Goal: Register for event/course

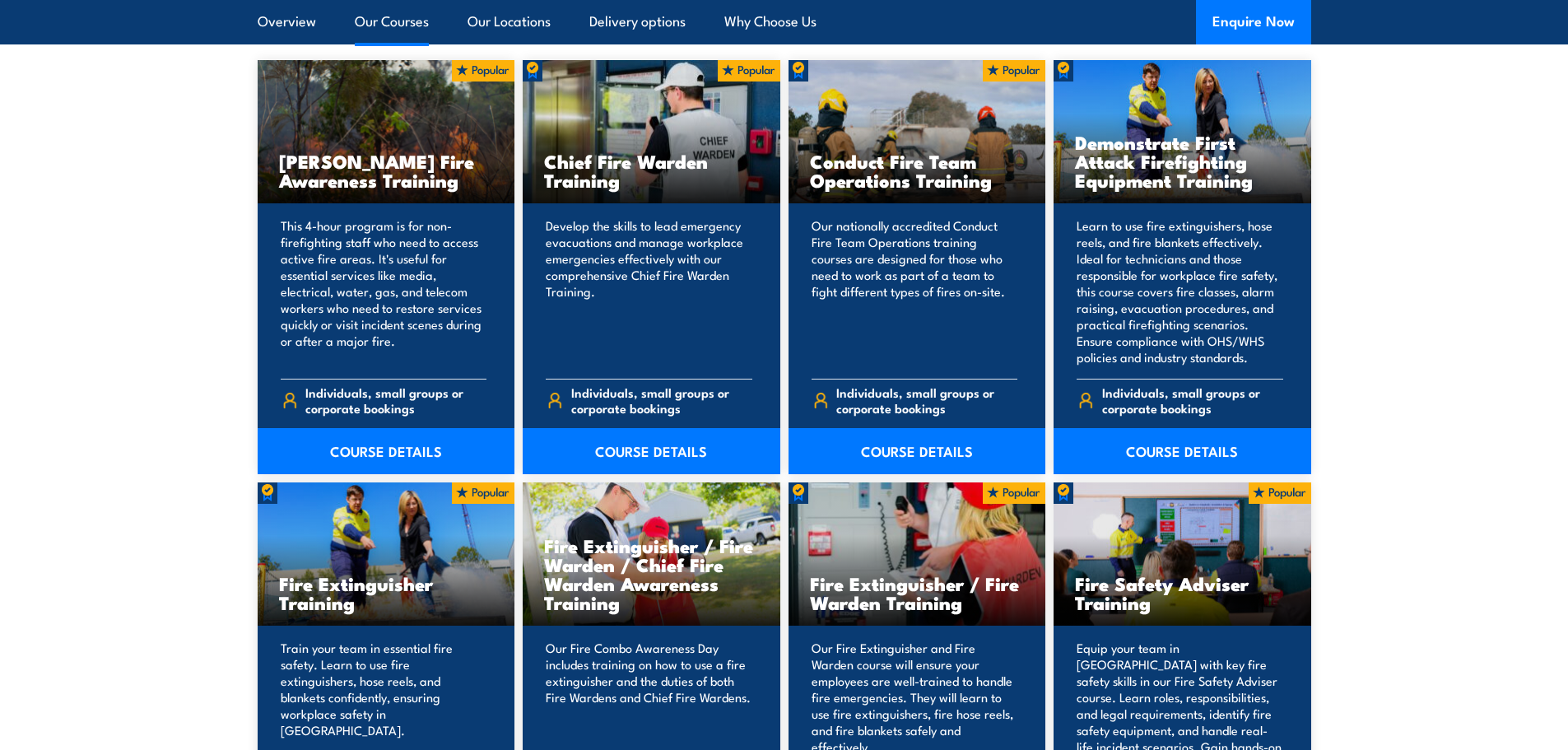
scroll to position [1318, 0]
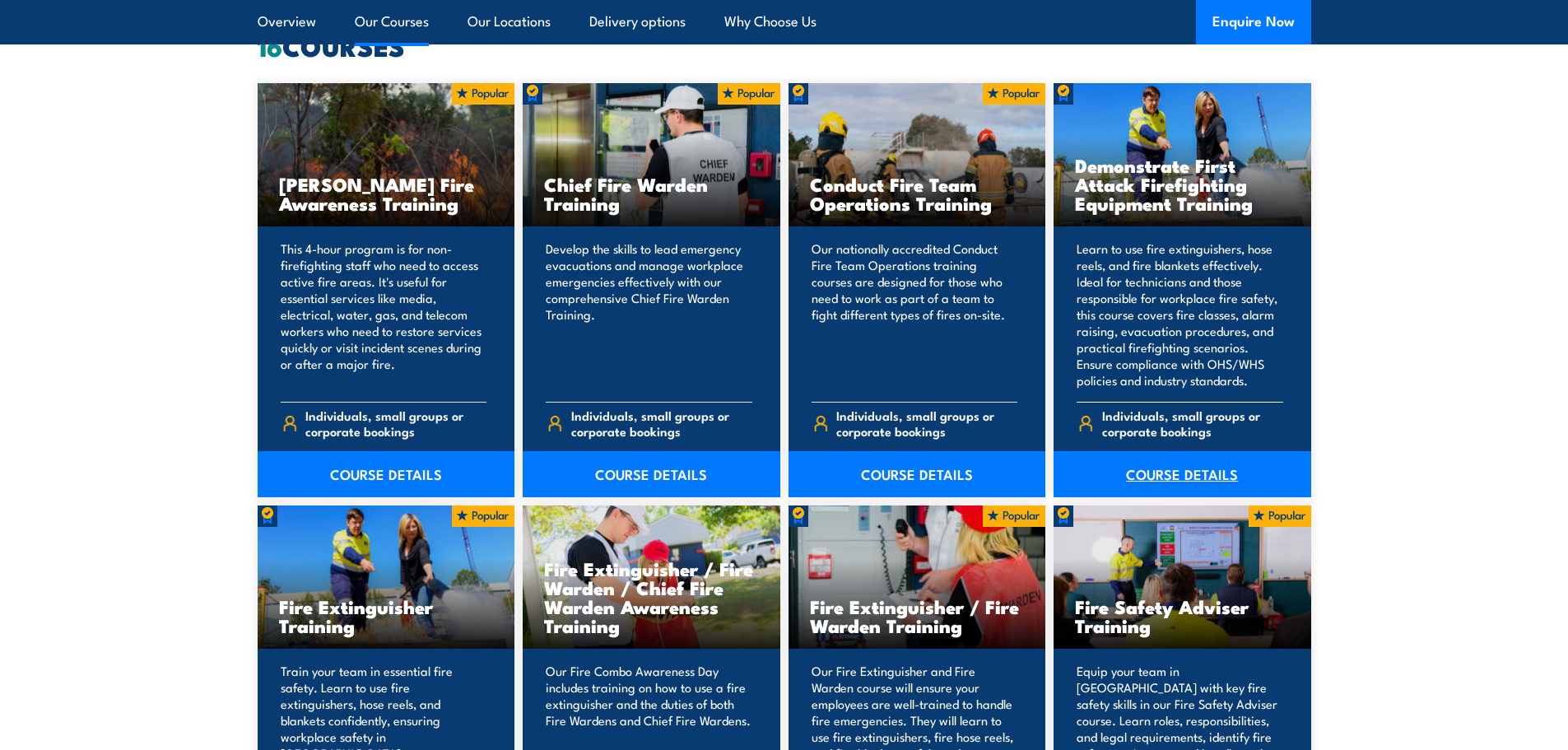
click at [1175, 473] on link "COURSE DETAILS" at bounding box center [1182, 474] width 257 height 47
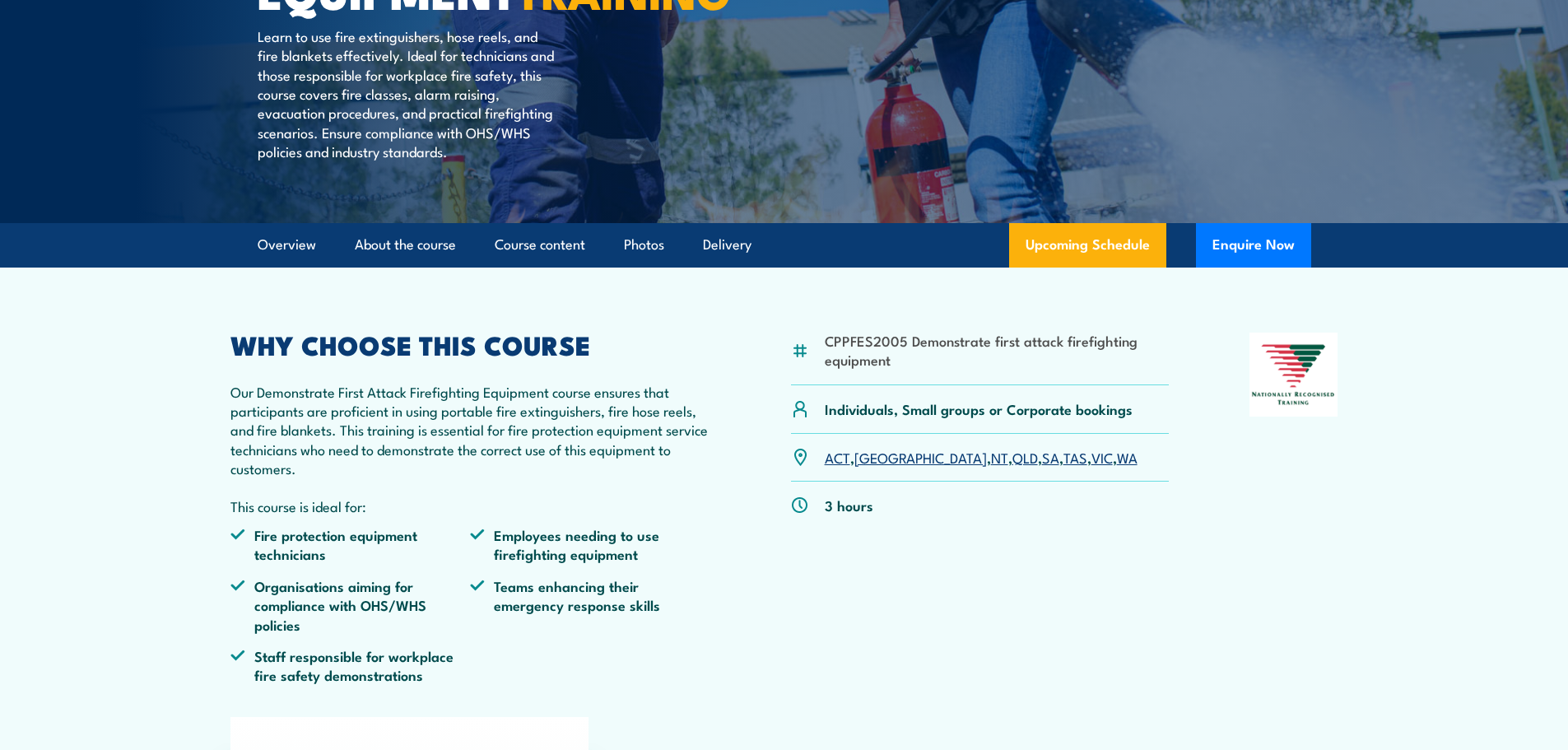
scroll to position [412, 0]
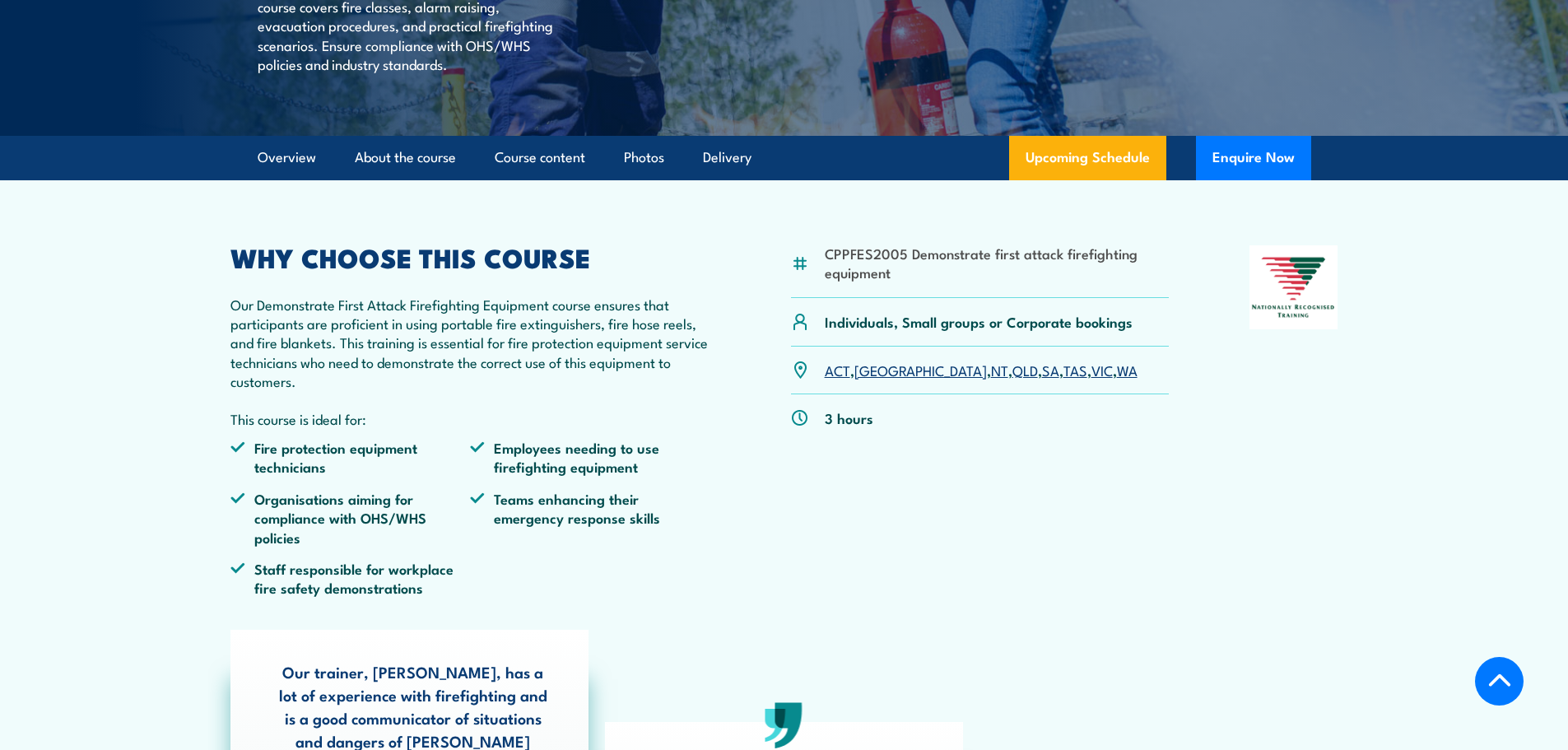
click at [1013, 380] on link "QLD" at bounding box center [1026, 370] width 26 height 20
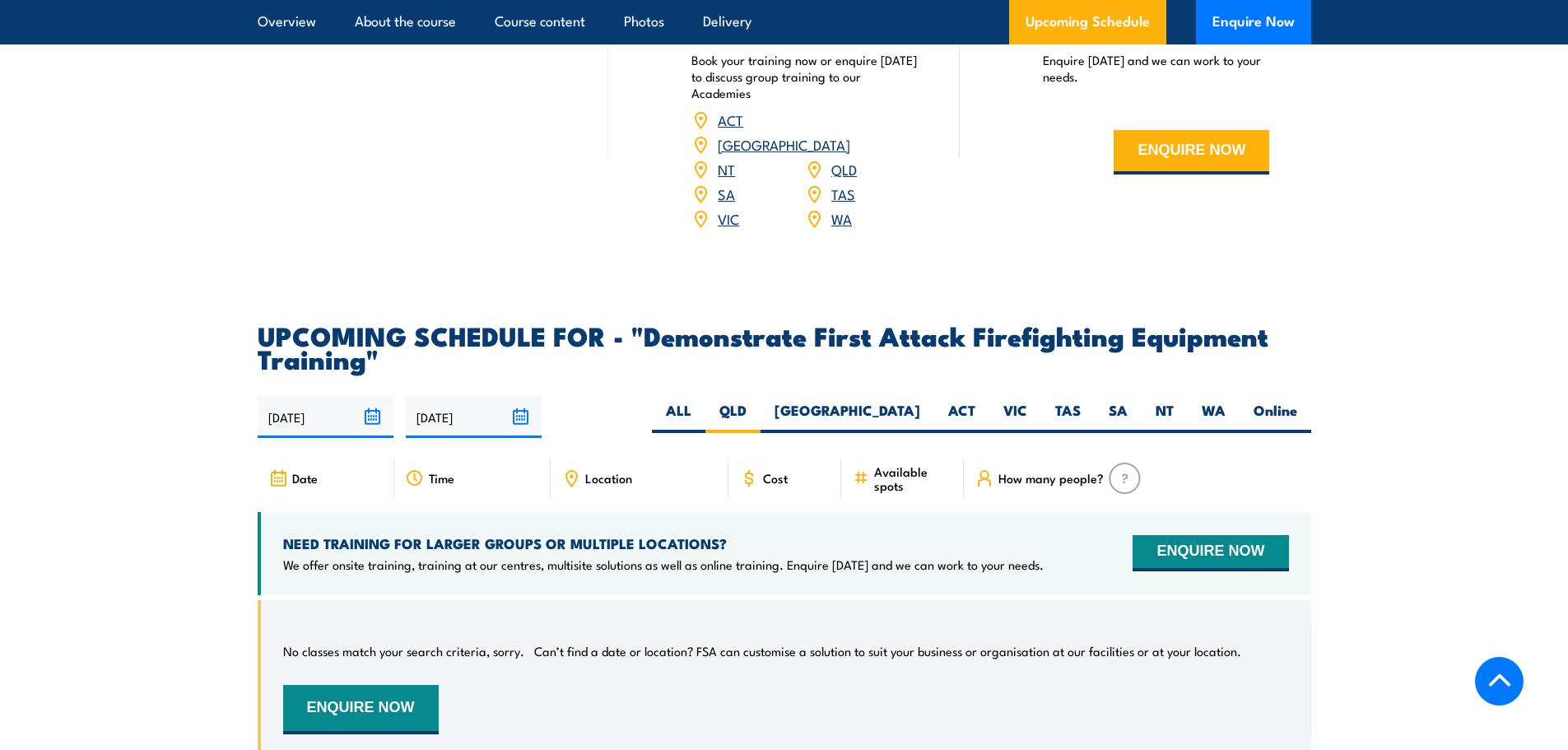
scroll to position [2657, 0]
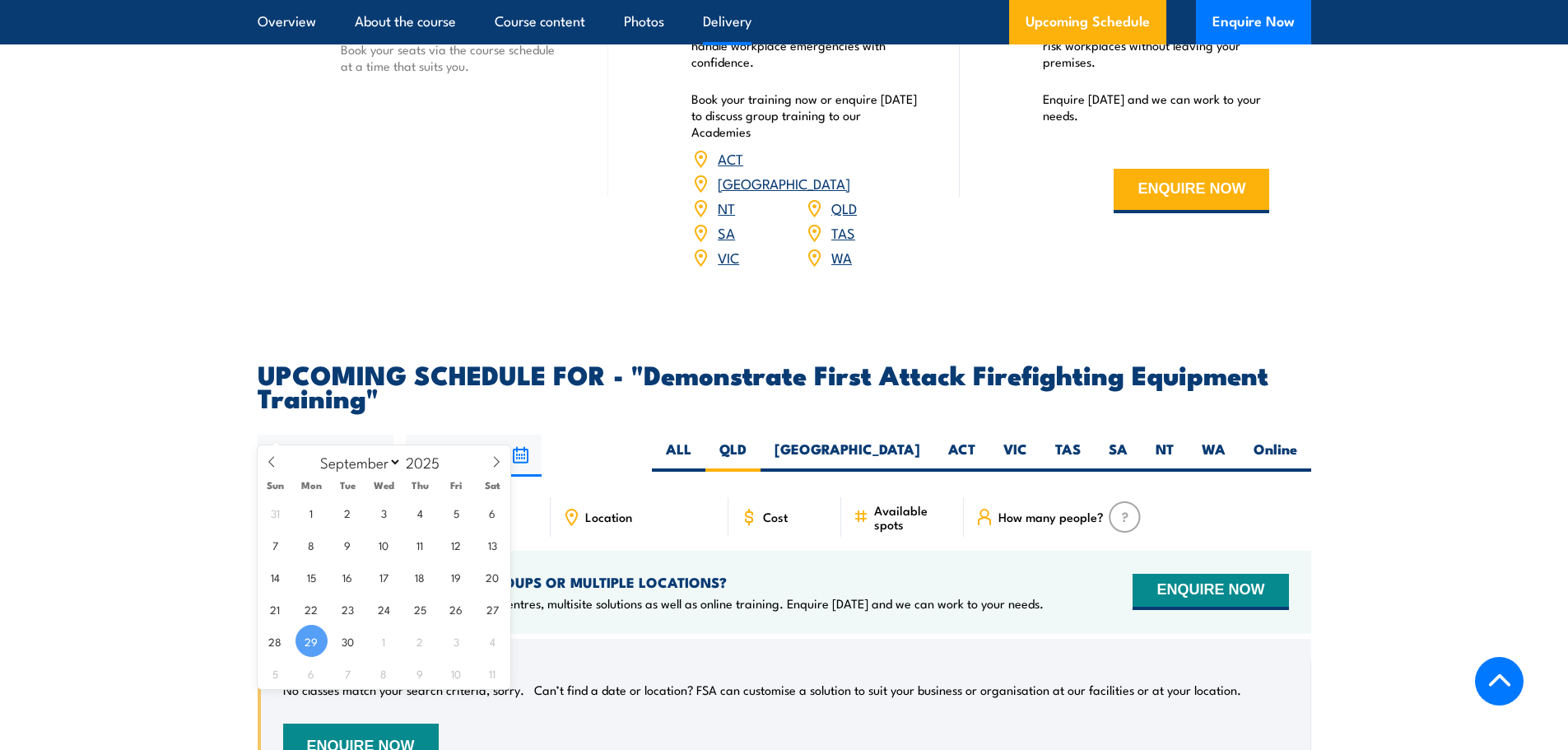
click at [372, 434] on input "29/09/2025" at bounding box center [324, 455] width 136 height 42
click at [350, 643] on span "30" at bounding box center [347, 641] width 32 height 32
type input "[DATE]"
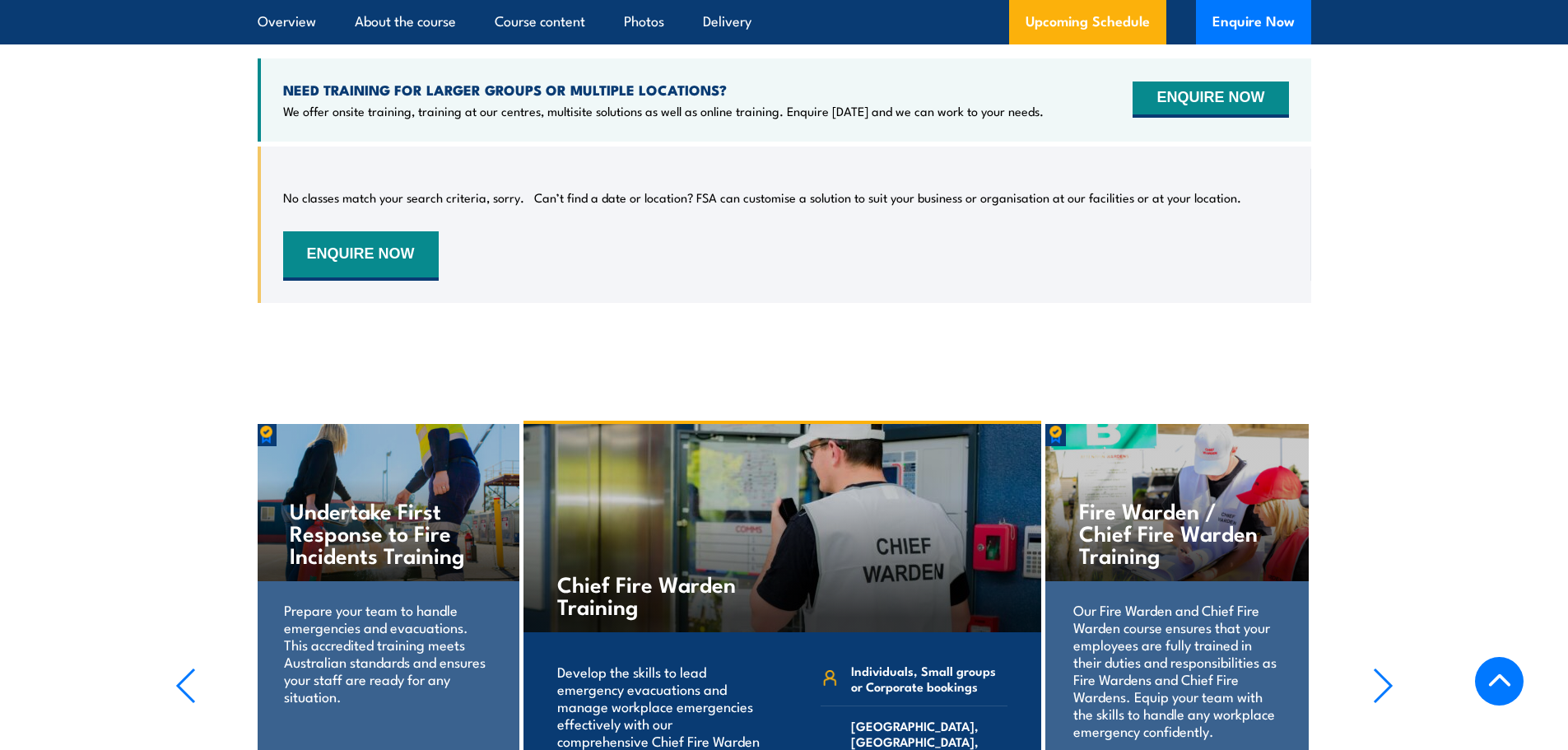
scroll to position [3150, 0]
